Goal: Transaction & Acquisition: Purchase product/service

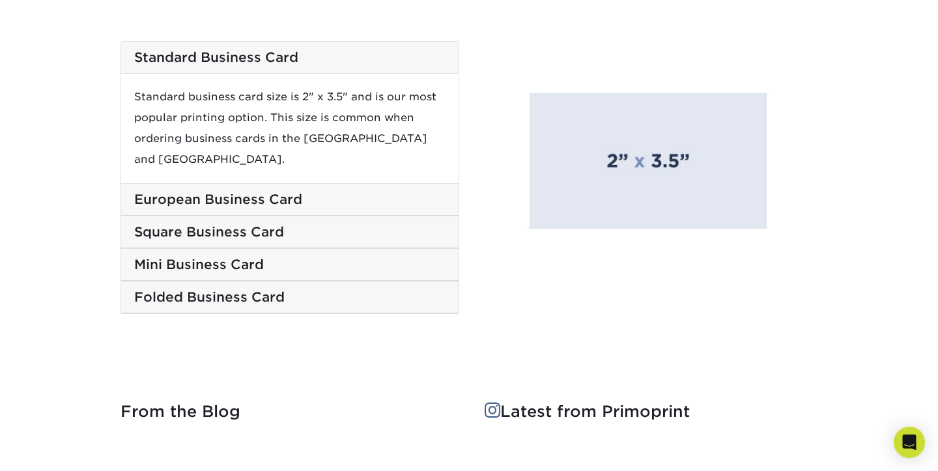
scroll to position [2233, 0]
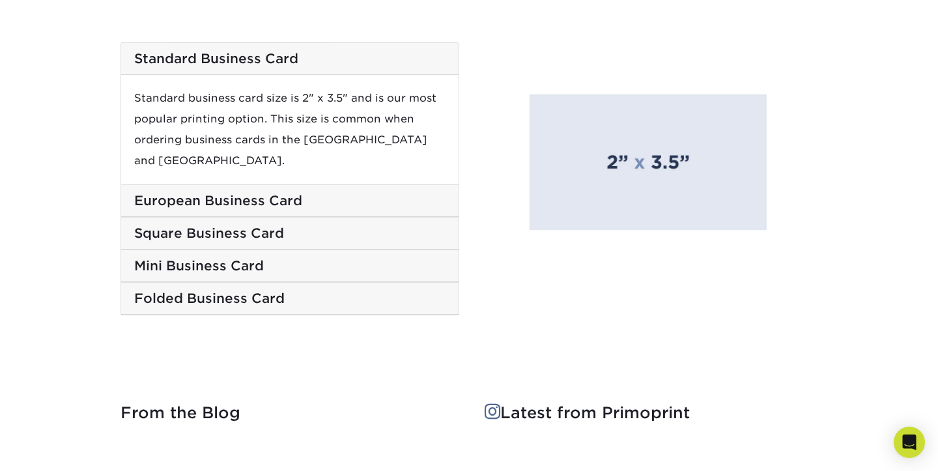
click at [339, 193] on h5 "European Business Card" at bounding box center [289, 201] width 311 height 16
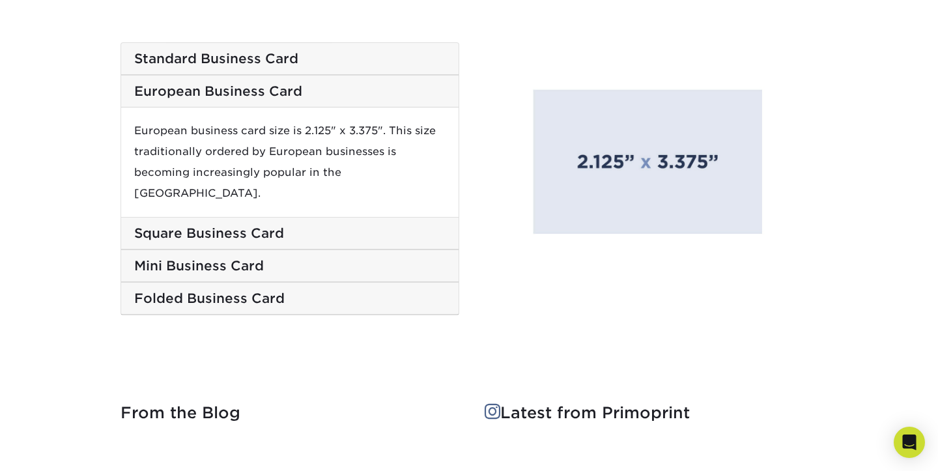
click at [361, 56] on h5 "Standard Business Card" at bounding box center [289, 59] width 311 height 16
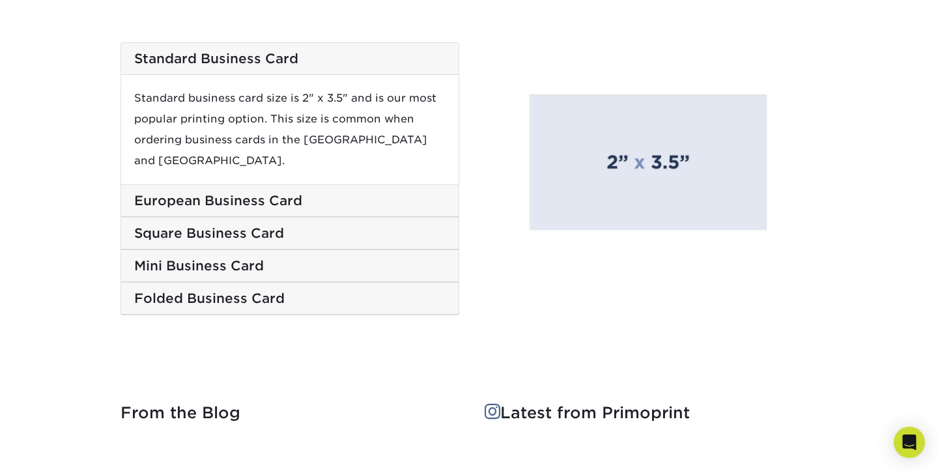
click at [337, 185] on div "European Business Card" at bounding box center [289, 201] width 337 height 32
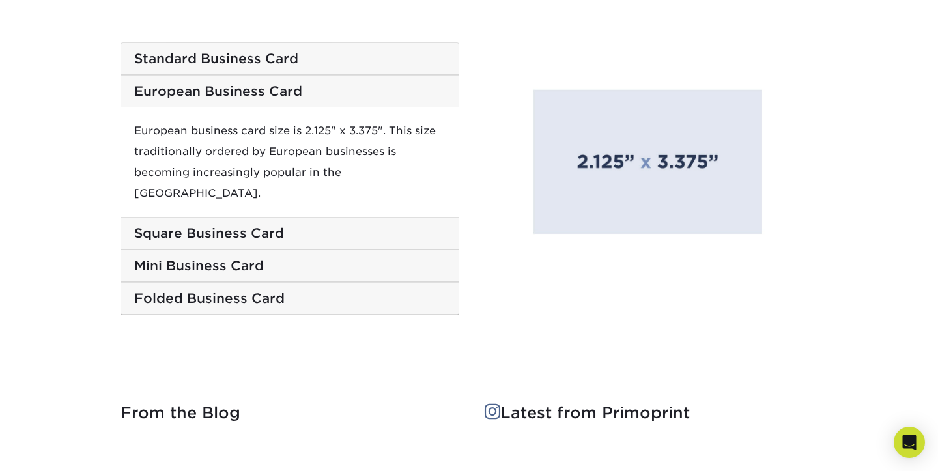
click at [367, 56] on h5 "Standard Business Card" at bounding box center [289, 59] width 311 height 16
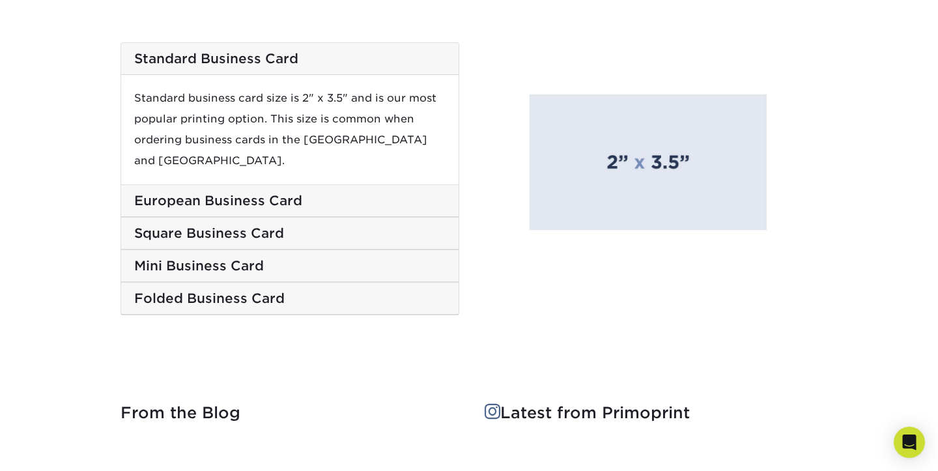
click at [408, 185] on div "European Business Card" at bounding box center [289, 201] width 337 height 32
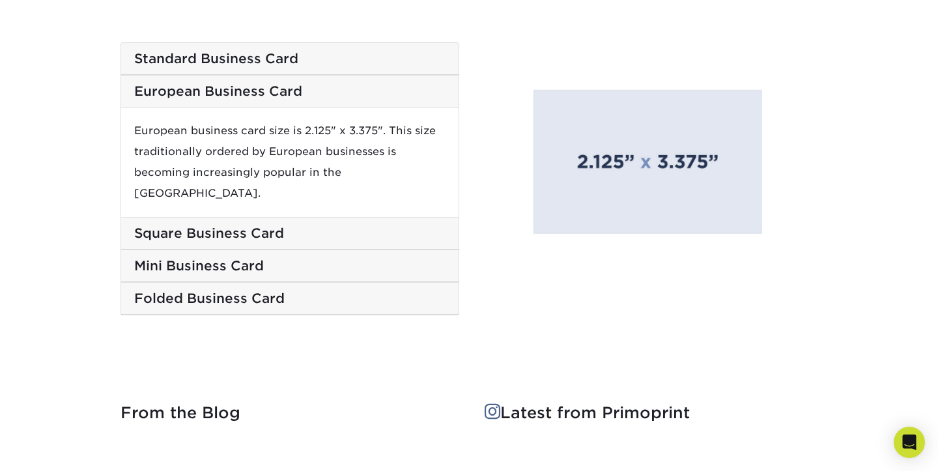
click at [369, 46] on div "Standard Business Card" at bounding box center [289, 59] width 337 height 32
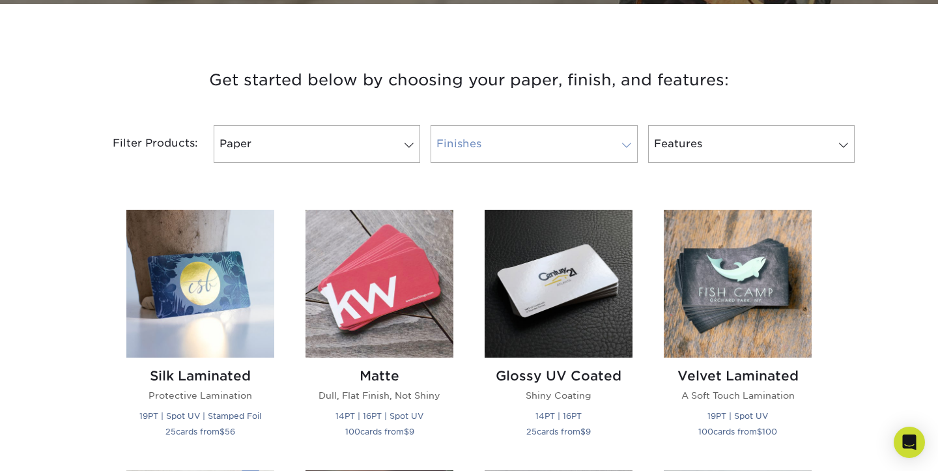
scroll to position [449, 0]
click at [384, 138] on link "Paper" at bounding box center [317, 144] width 207 height 38
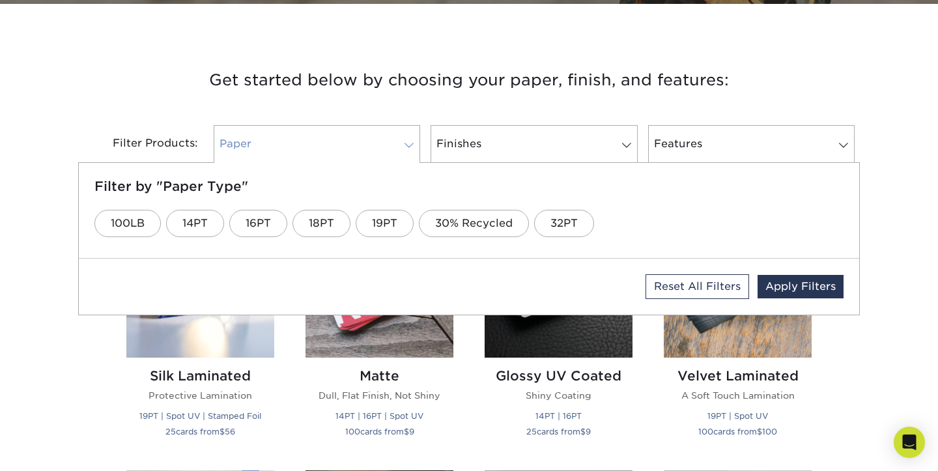
click at [401, 144] on span at bounding box center [409, 145] width 18 height 10
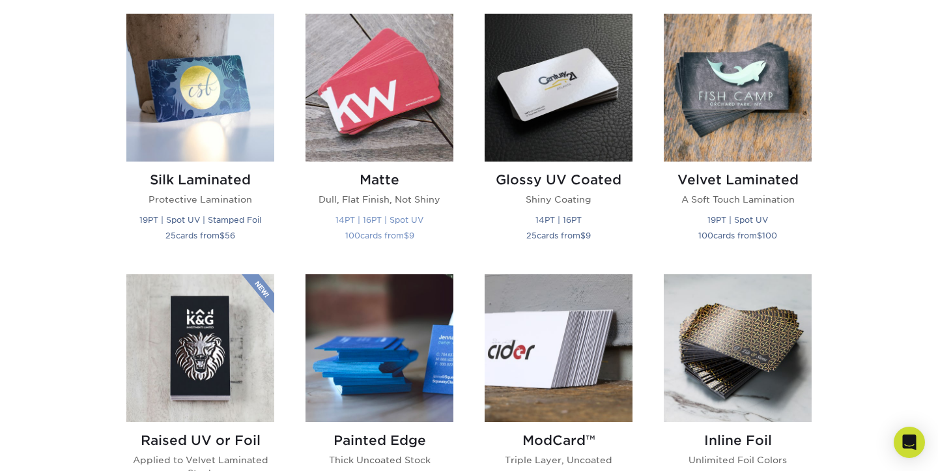
scroll to position [646, 0]
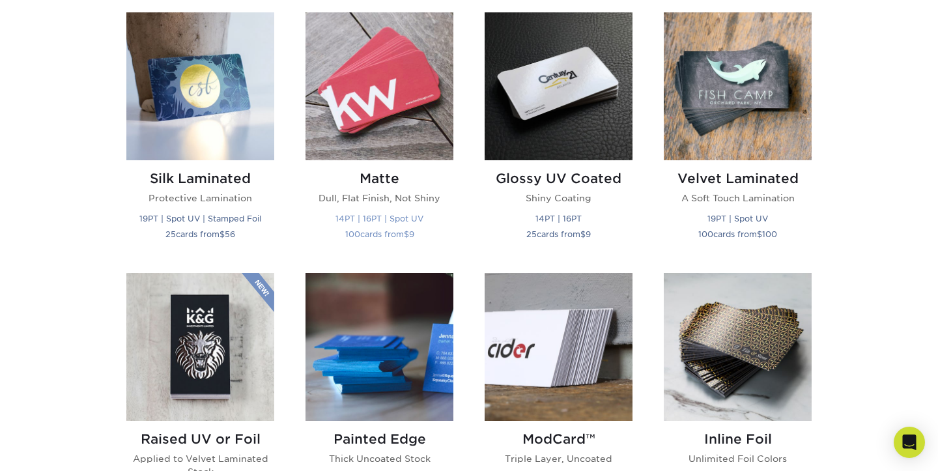
click at [374, 176] on h2 "Matte" at bounding box center [380, 179] width 148 height 16
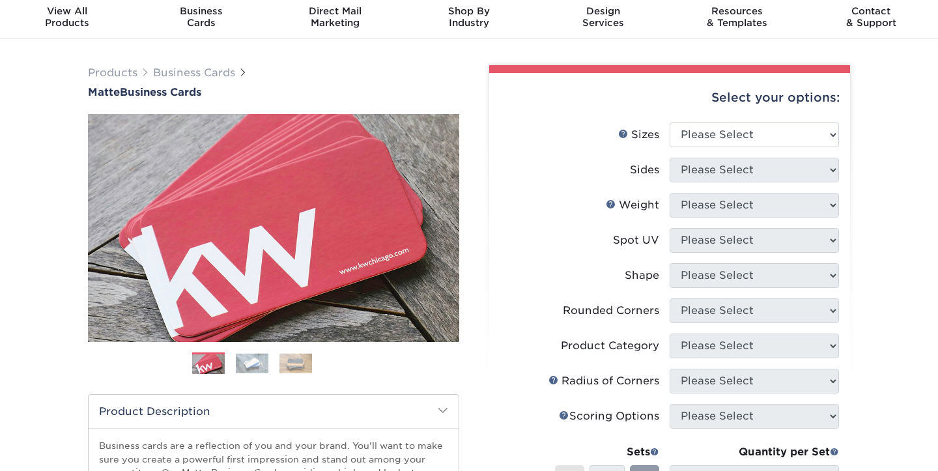
scroll to position [46, 0]
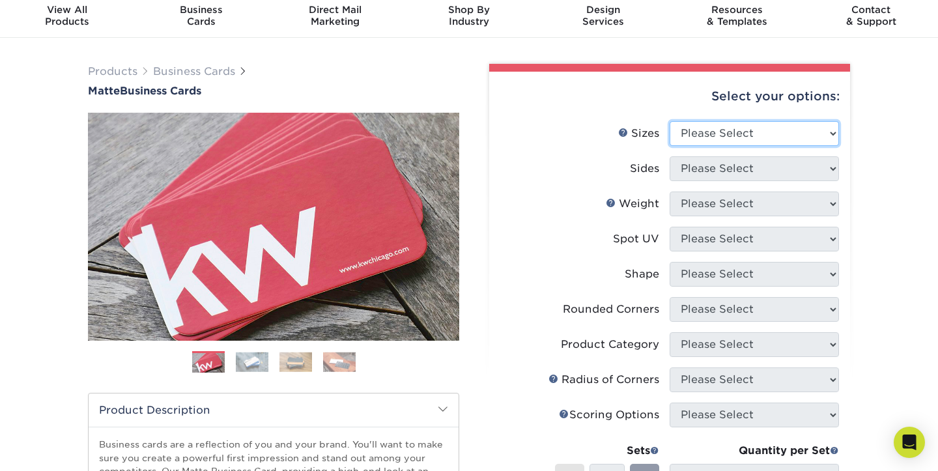
select select "2.00x3.50"
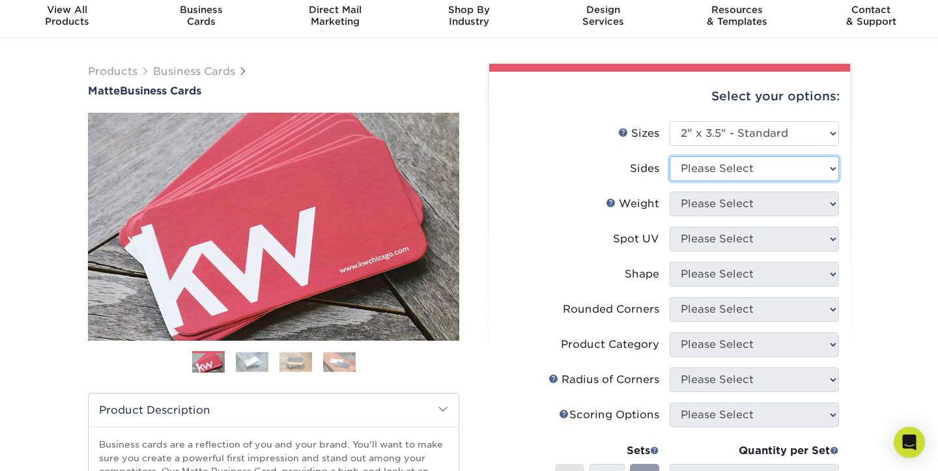
select select "13abbda7-1d64-4f25-8bb2-c179b224825d"
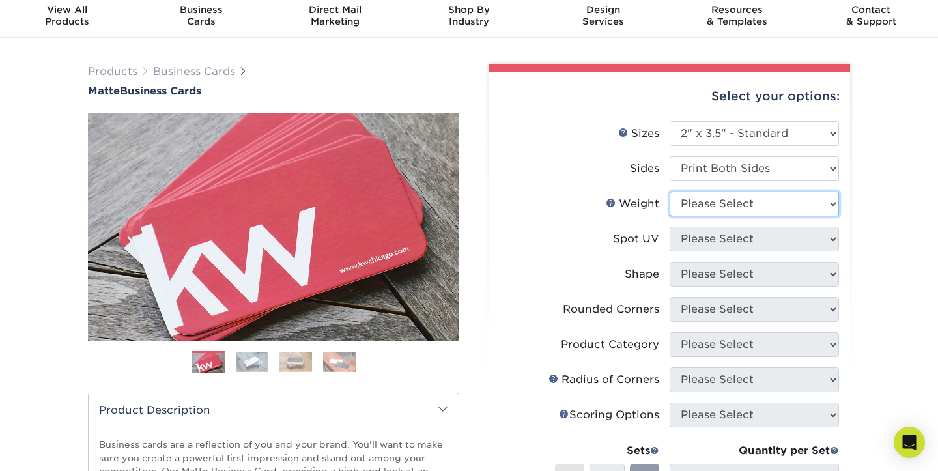
select select "16PT"
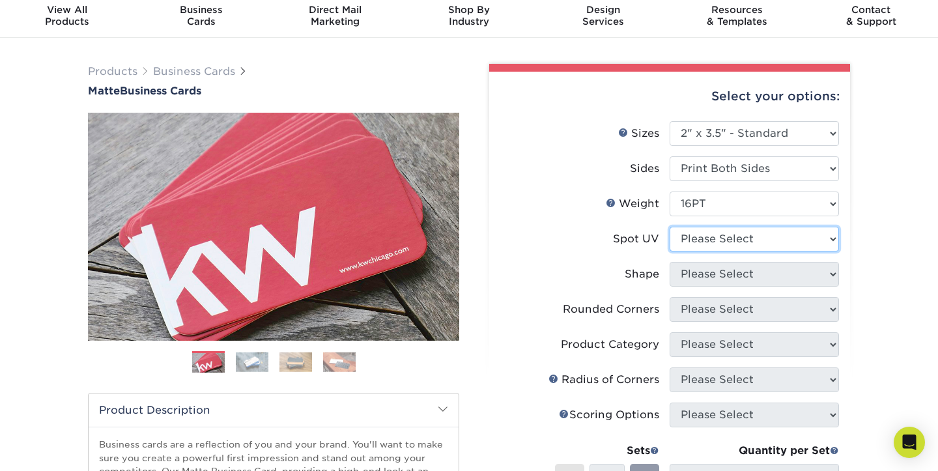
select select "0"
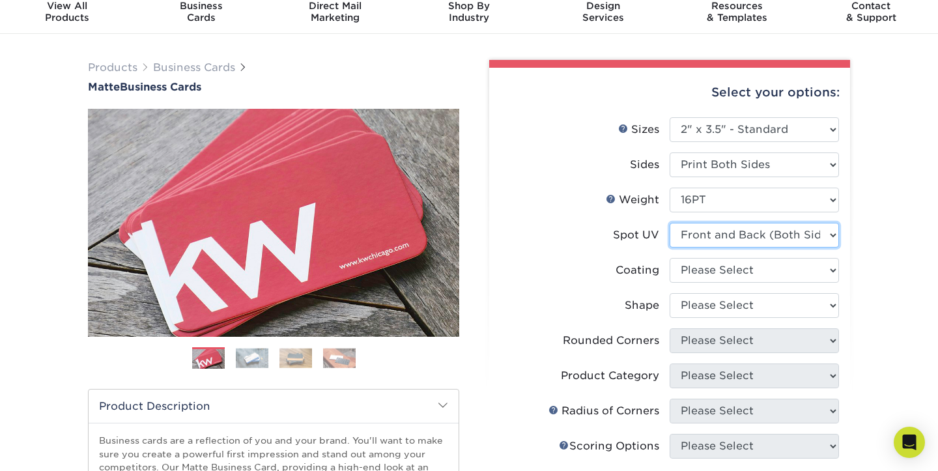
scroll to position [42, 0]
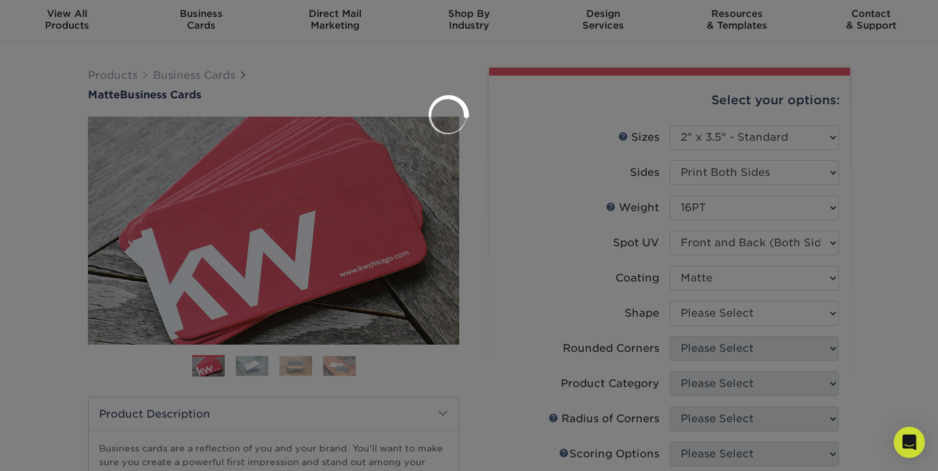
click at [706, 313] on div at bounding box center [469, 235] width 938 height 471
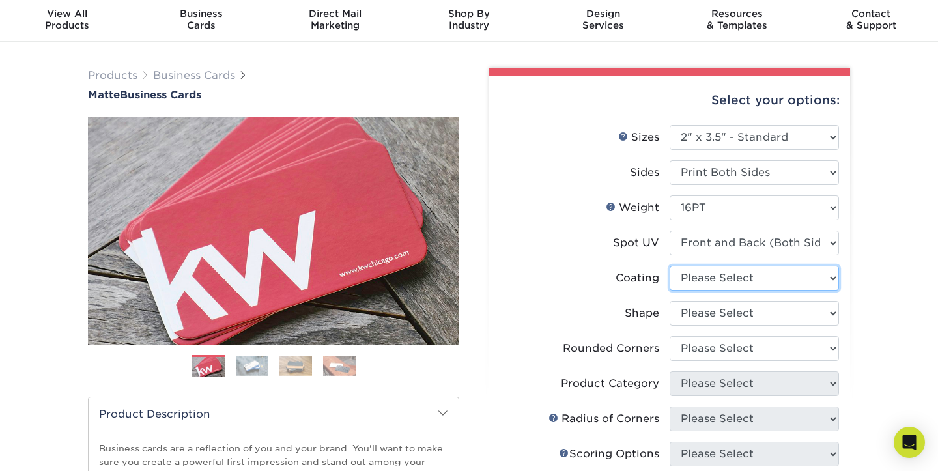
select select "121bb7b5-3b4d-429f-bd8d-bbf80e953313"
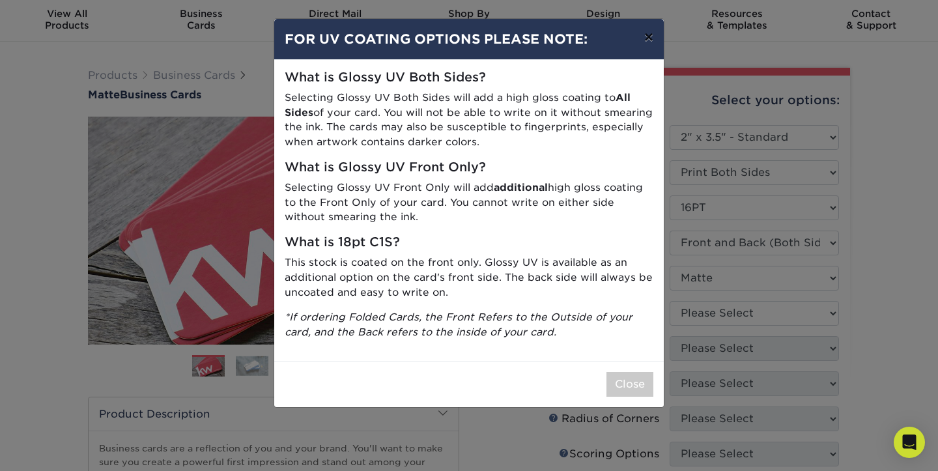
click at [650, 38] on button "×" at bounding box center [649, 37] width 30 height 36
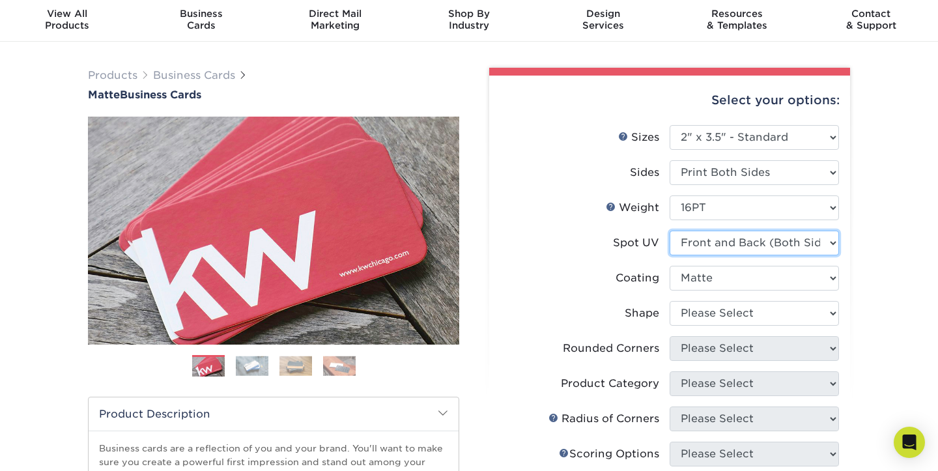
select select "3"
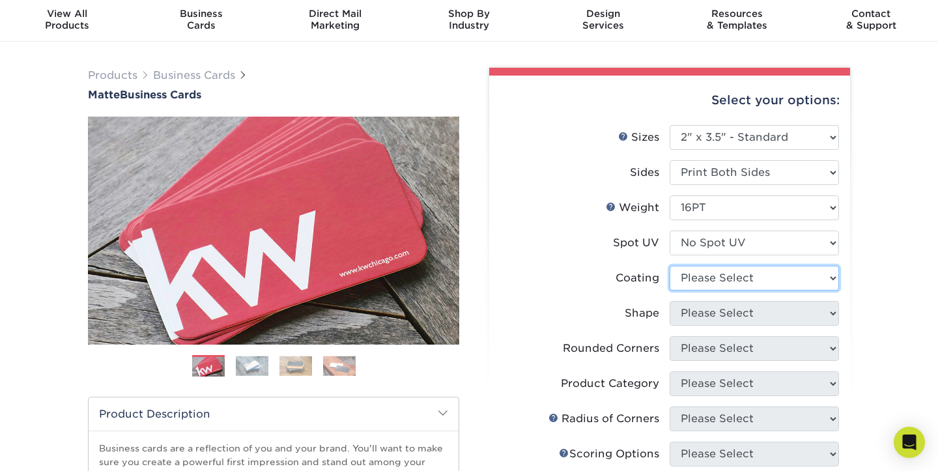
select select "121bb7b5-3b4d-429f-bd8d-bbf80e953313"
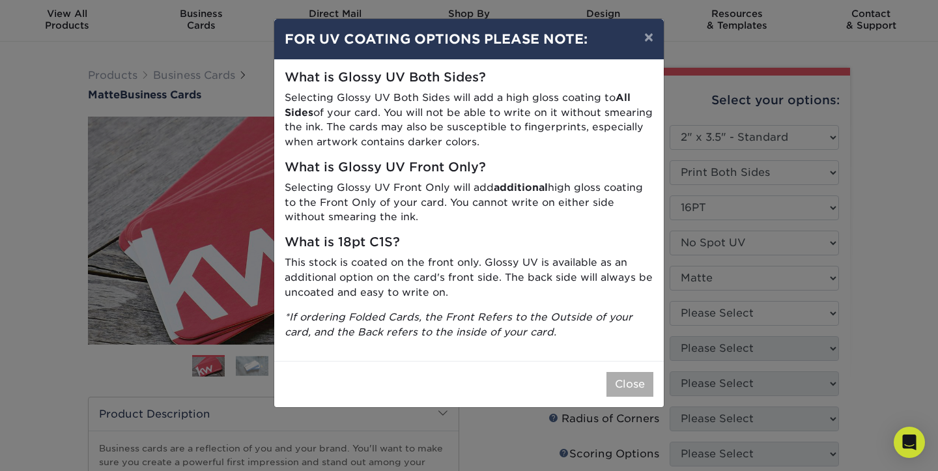
click at [633, 382] on button "Close" at bounding box center [630, 384] width 47 height 25
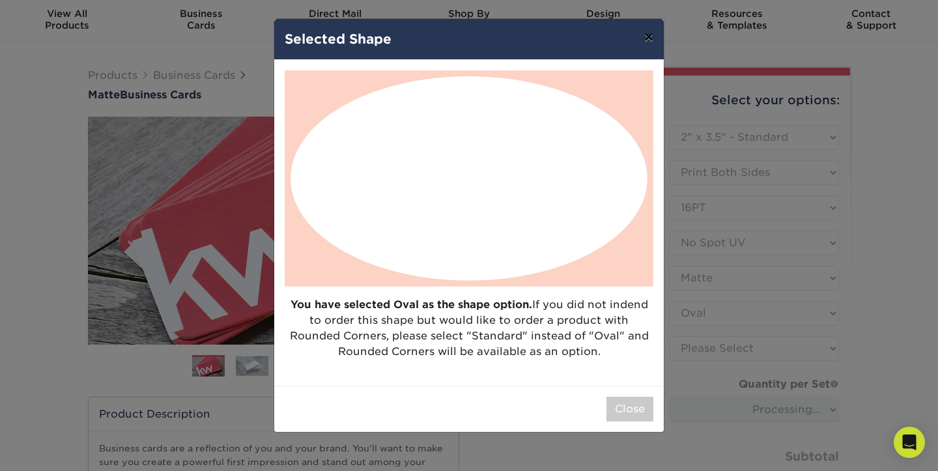
click at [646, 38] on button "×" at bounding box center [649, 37] width 30 height 36
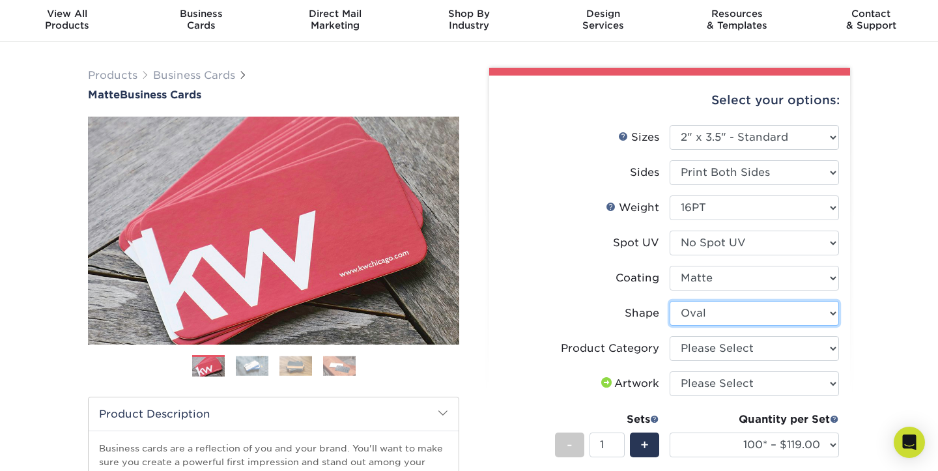
select select "standard"
select select
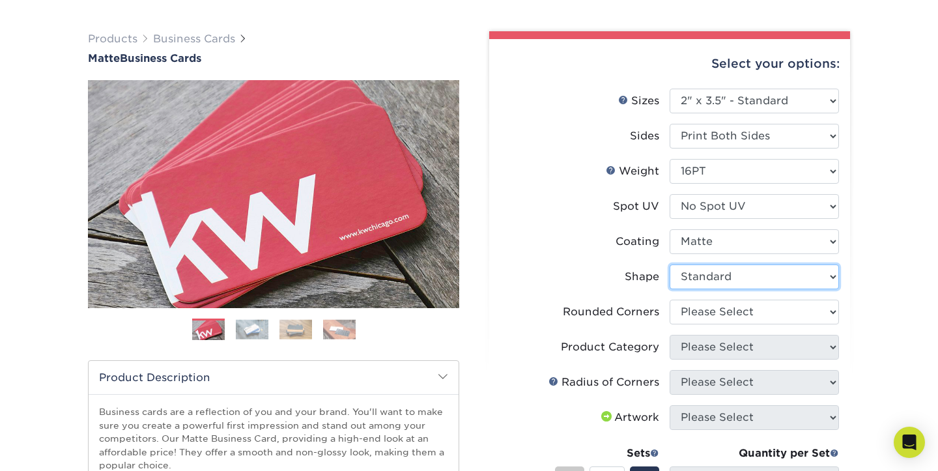
scroll to position [102, 0]
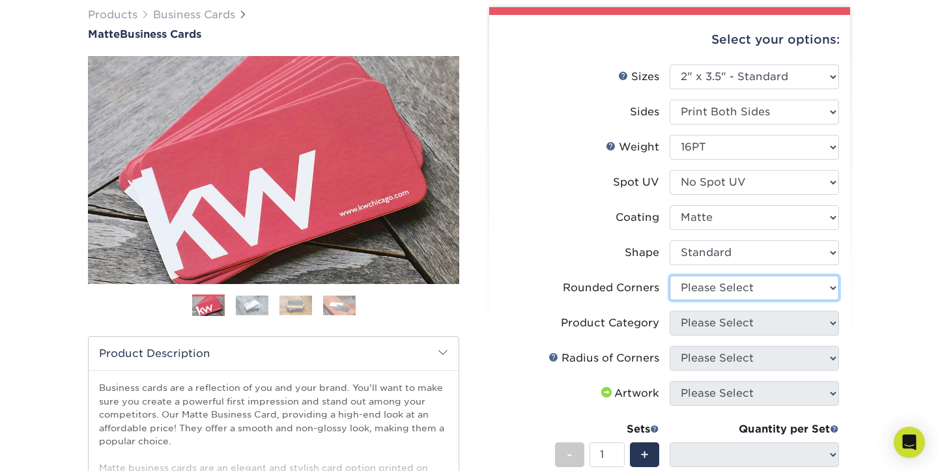
select select "7672df9e-0e0a-464d-8e1f-920c575e4da3"
select select "-1"
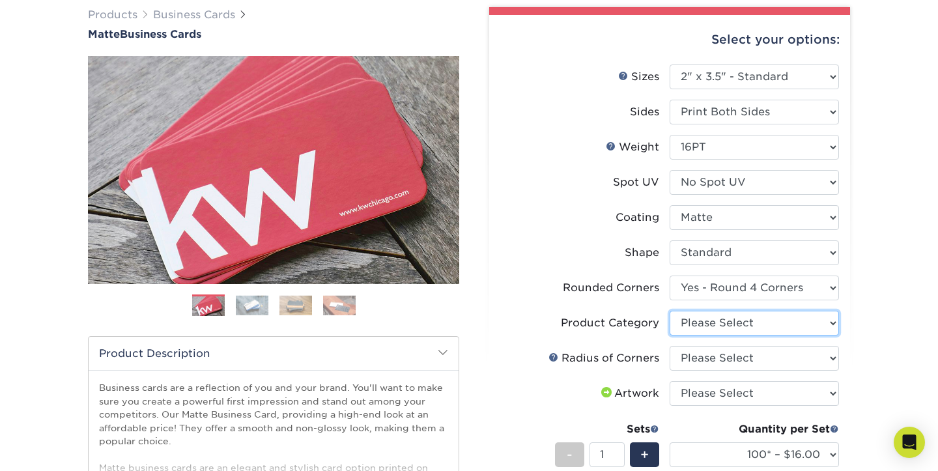
select select "3b5148f1-0588-4f88-a218-97bcfdce65c1"
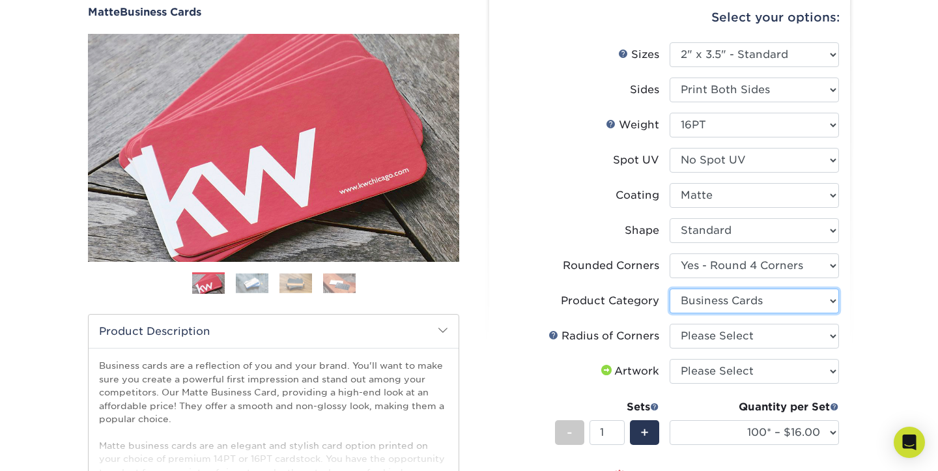
scroll to position [128, 0]
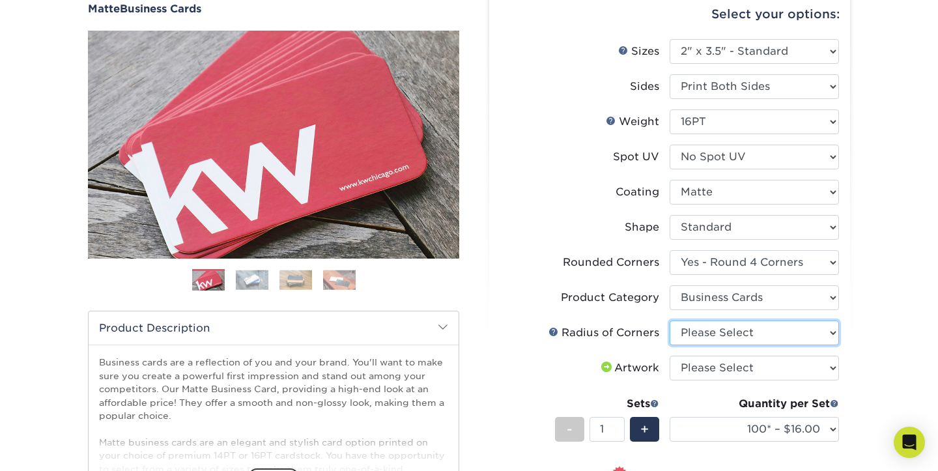
select select "589680c7-ee9a-431b-9d12-d7aeb1386a97"
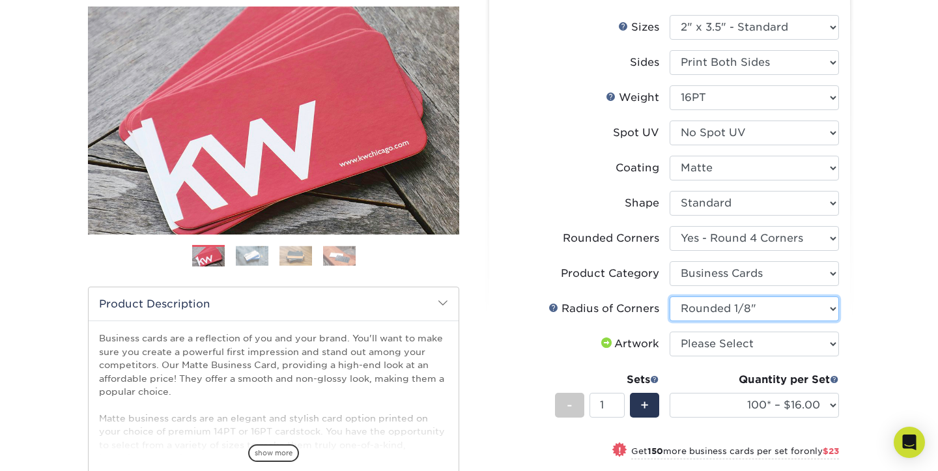
scroll to position [158, 0]
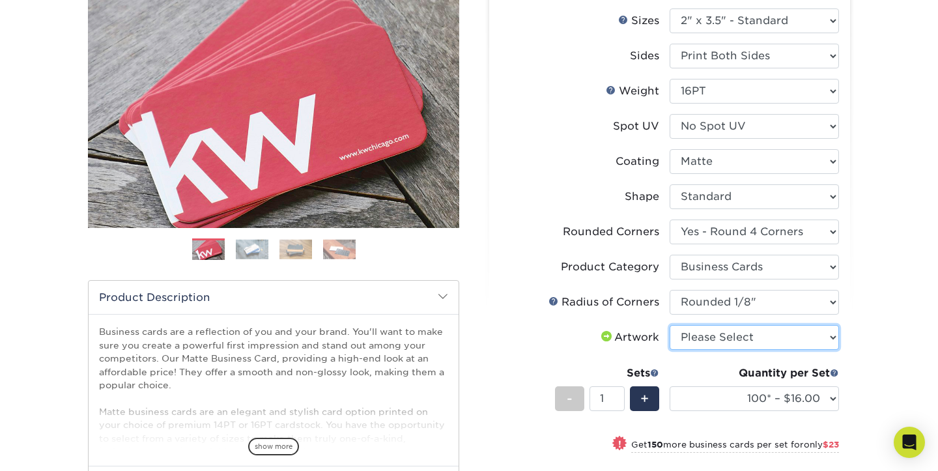
select select "upload"
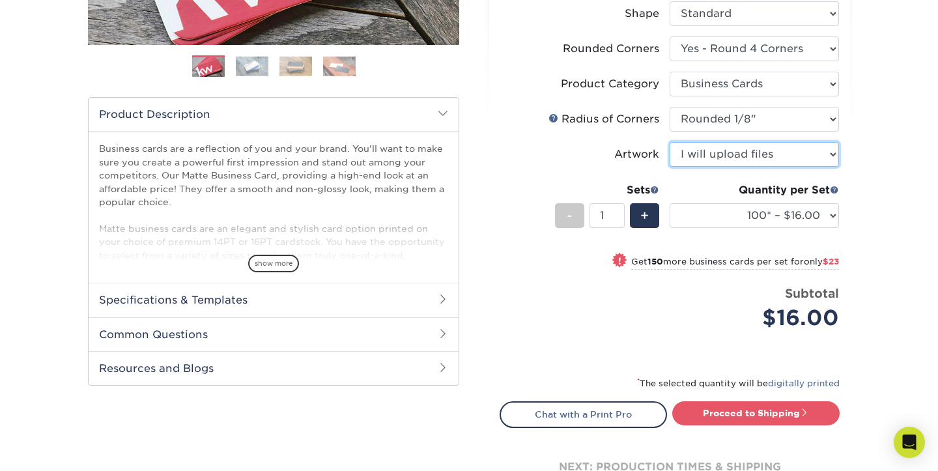
scroll to position [342, 0]
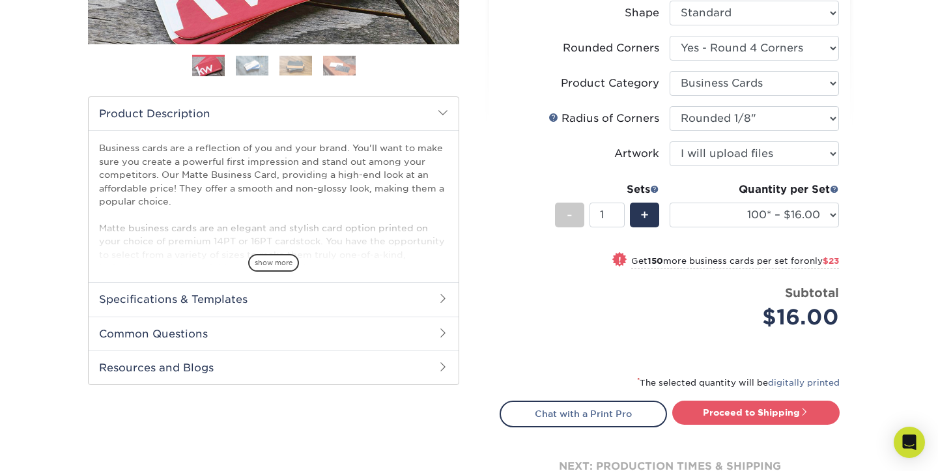
click at [291, 300] on h2 "Specifications & Templates" at bounding box center [274, 299] width 370 height 34
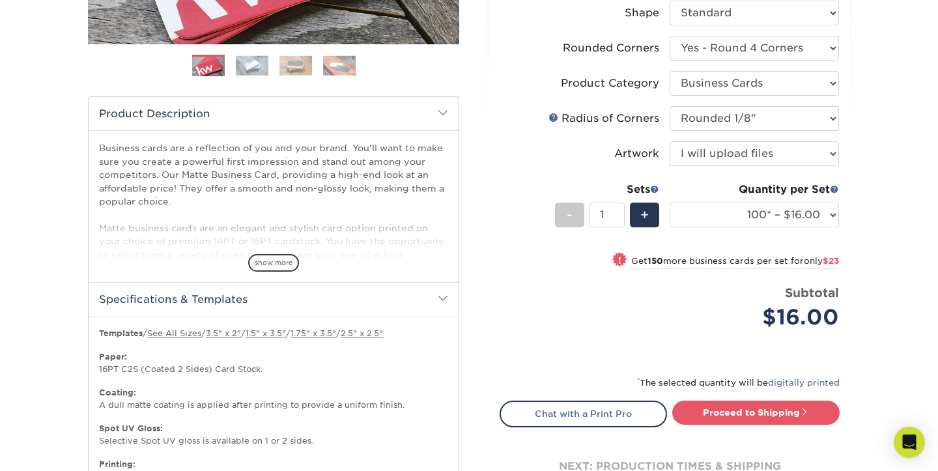
click at [291, 300] on h2 "Specifications & Templates" at bounding box center [274, 299] width 370 height 34
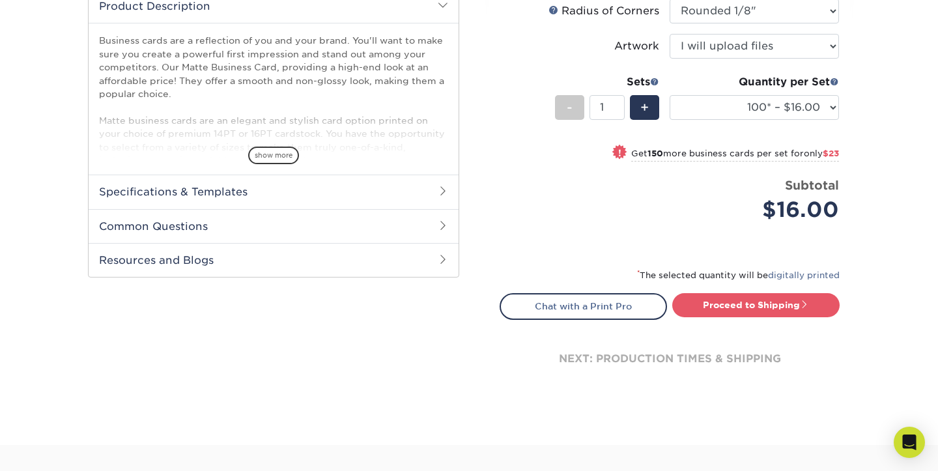
scroll to position [479, 0]
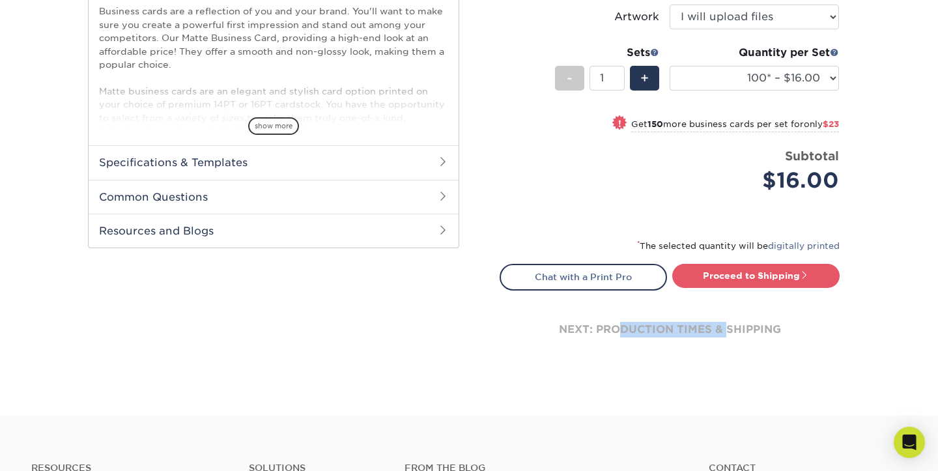
drag, startPoint x: 616, startPoint y: 330, endPoint x: 730, endPoint y: 330, distance: 113.4
click at [729, 330] on div "next: production times & shipping" at bounding box center [670, 330] width 340 height 78
click at [730, 330] on div "next: production times & shipping" at bounding box center [670, 330] width 340 height 78
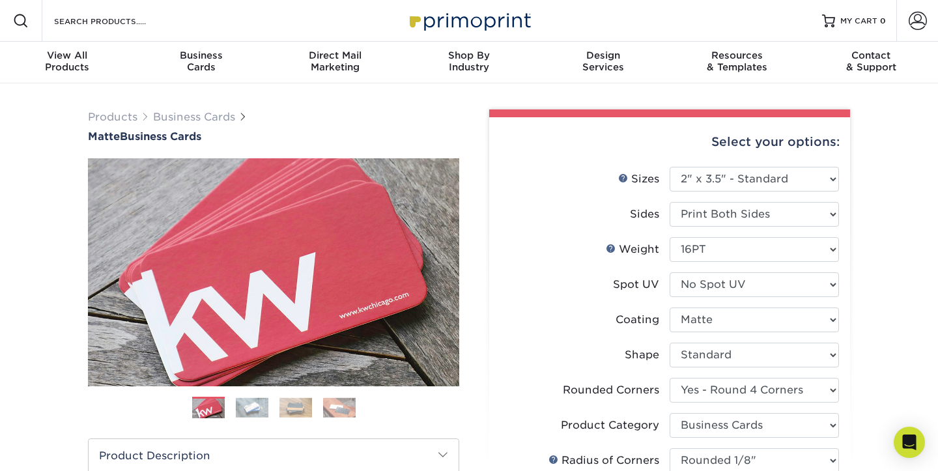
scroll to position [0, 0]
